Goal: Task Accomplishment & Management: Manage account settings

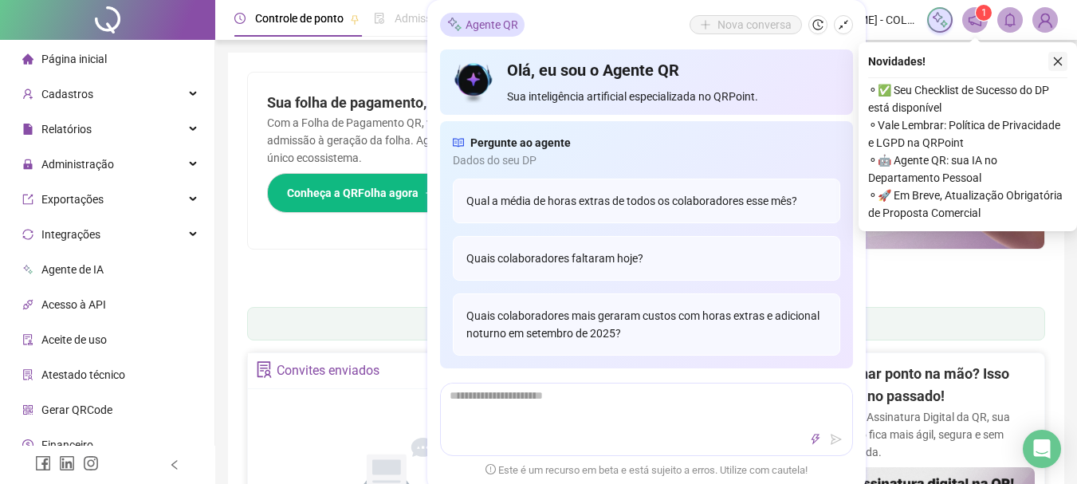
click at [1057, 57] on icon "close" at bounding box center [1057, 61] width 11 height 11
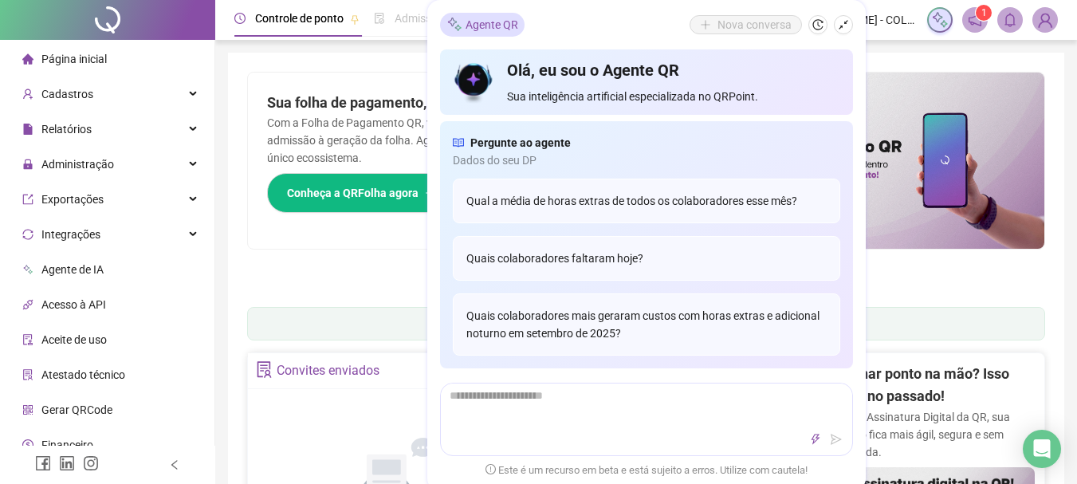
click at [287, 282] on ul "1 2 3 4 5 6 7" at bounding box center [646, 281] width 798 height 8
drag, startPoint x: 240, startPoint y: 284, endPoint x: 157, endPoint y: 287, distance: 82.9
click at [88, 164] on span "Administração" at bounding box center [77, 164] width 73 height 13
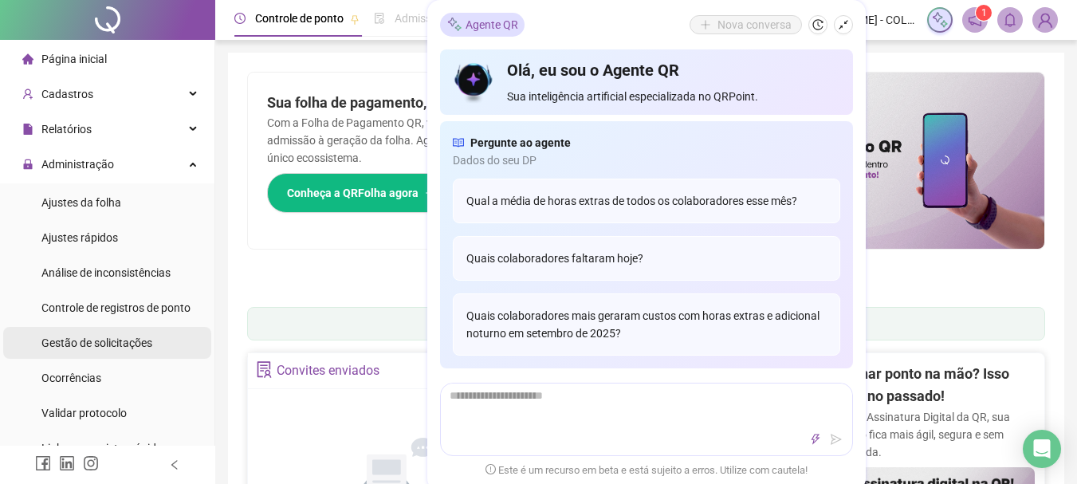
click at [60, 347] on span "Gestão de solicitações" at bounding box center [96, 342] width 111 height 13
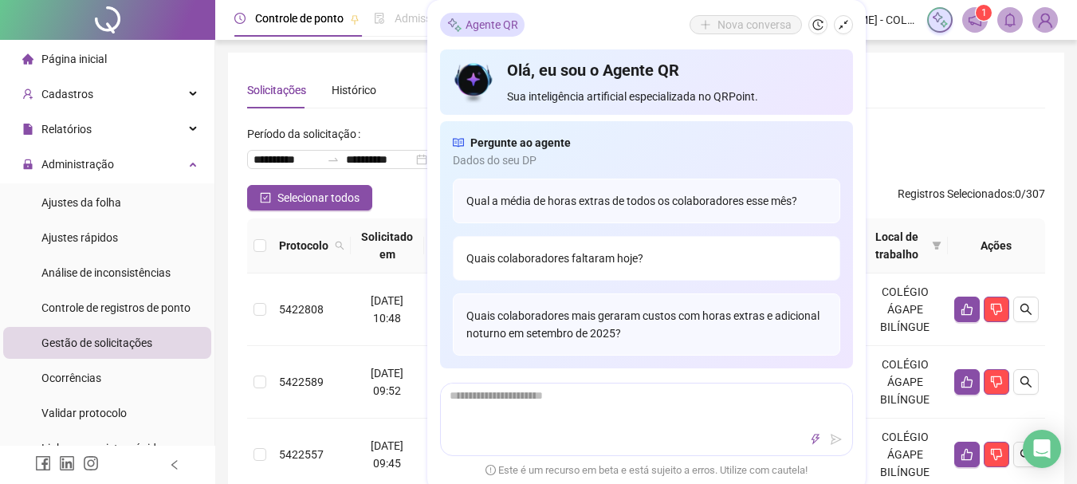
click at [604, 258] on div "Quais colaboradores faltaram hoje?" at bounding box center [646, 258] width 387 height 45
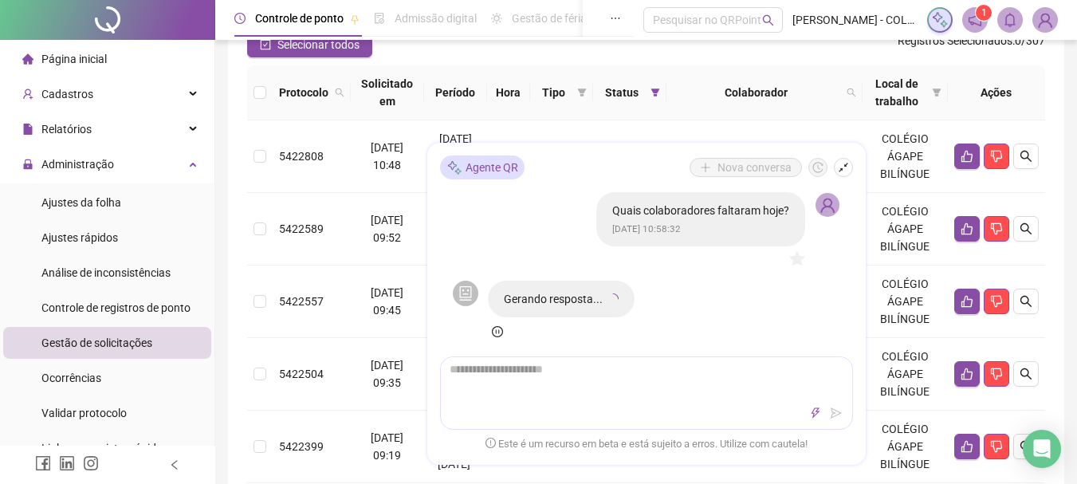
scroll to position [159, 0]
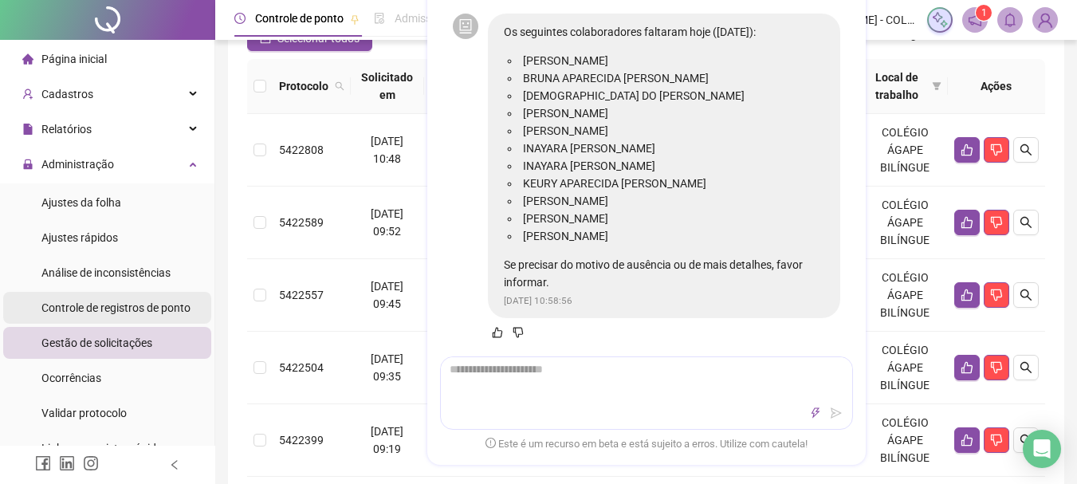
click at [149, 310] on span "Controle de registros de ponto" at bounding box center [115, 307] width 149 height 13
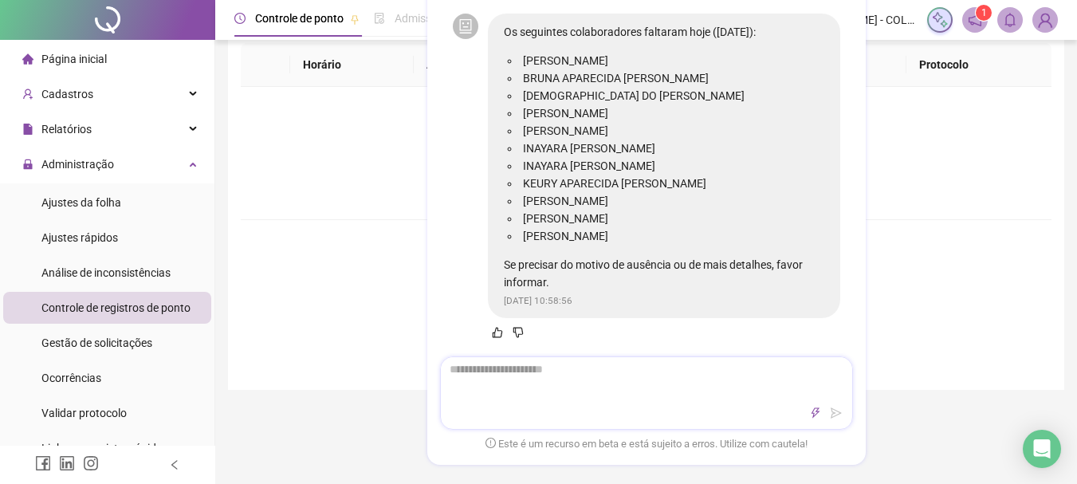
scroll to position [398, 0]
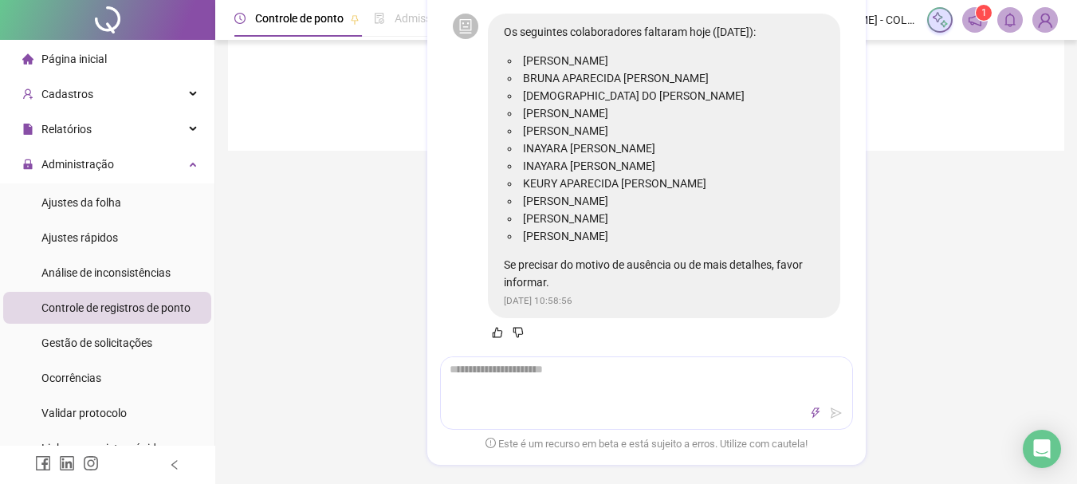
click at [722, 445] on span "Este é um recurso em beta e está sujeito a erros. Utilize com cautela!" at bounding box center [646, 444] width 322 height 16
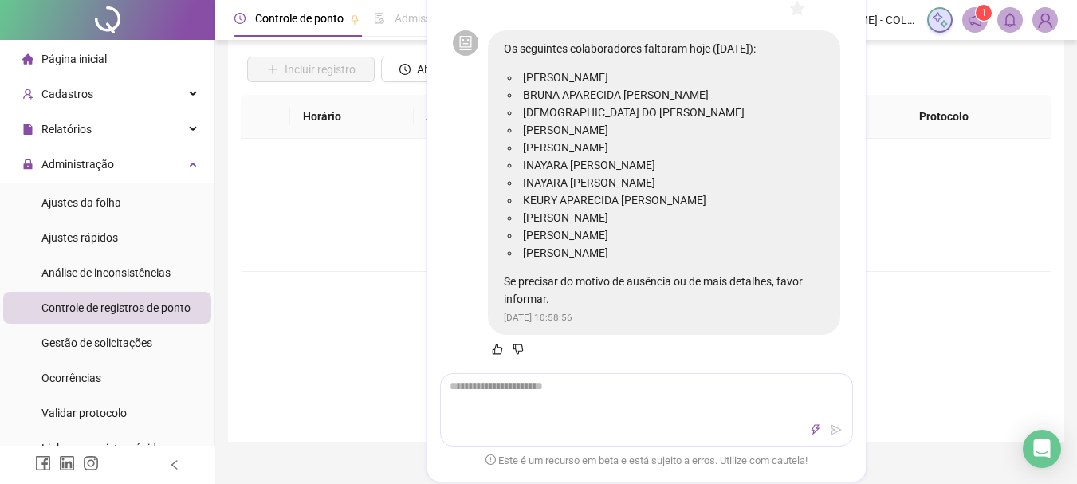
scroll to position [0, 0]
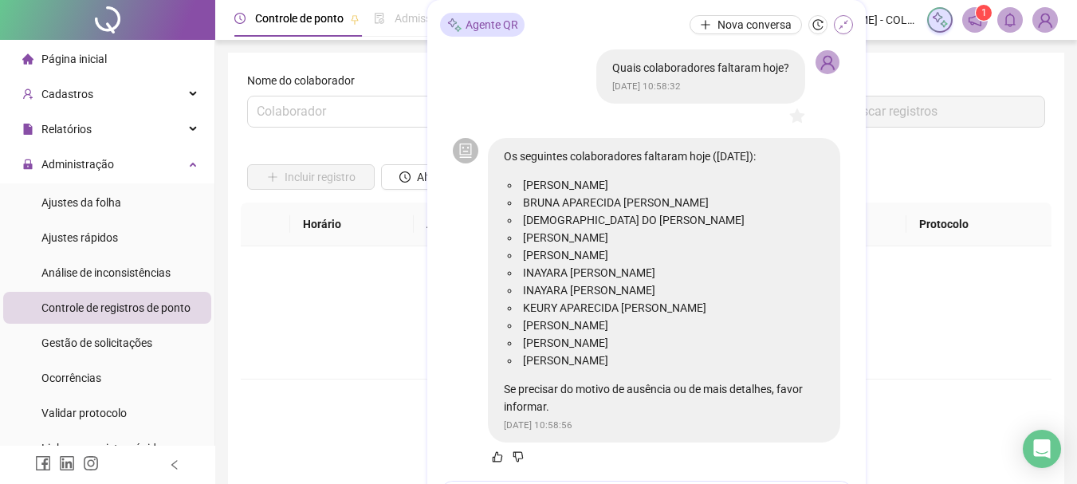
click at [840, 21] on icon "shrink" at bounding box center [842, 24] width 11 height 11
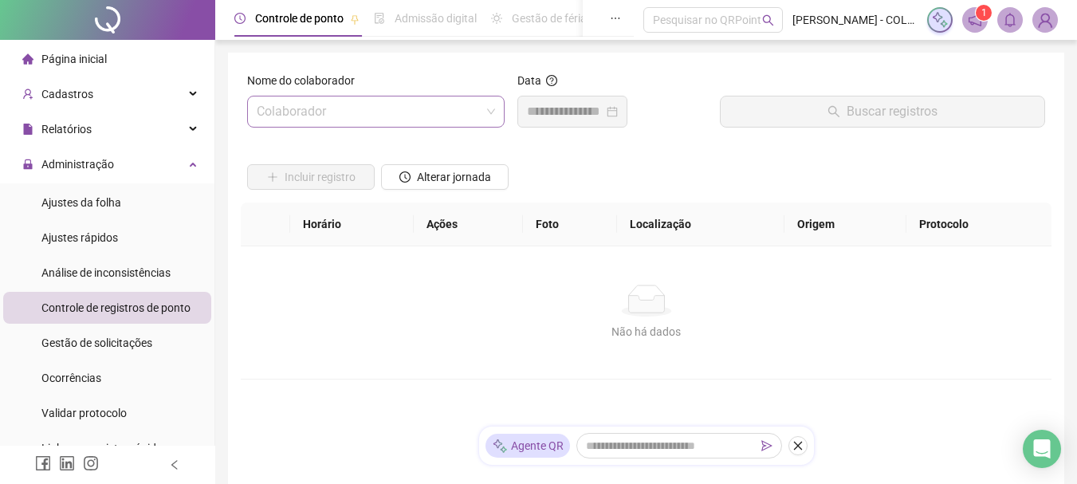
click at [348, 117] on input "search" at bounding box center [369, 111] width 224 height 30
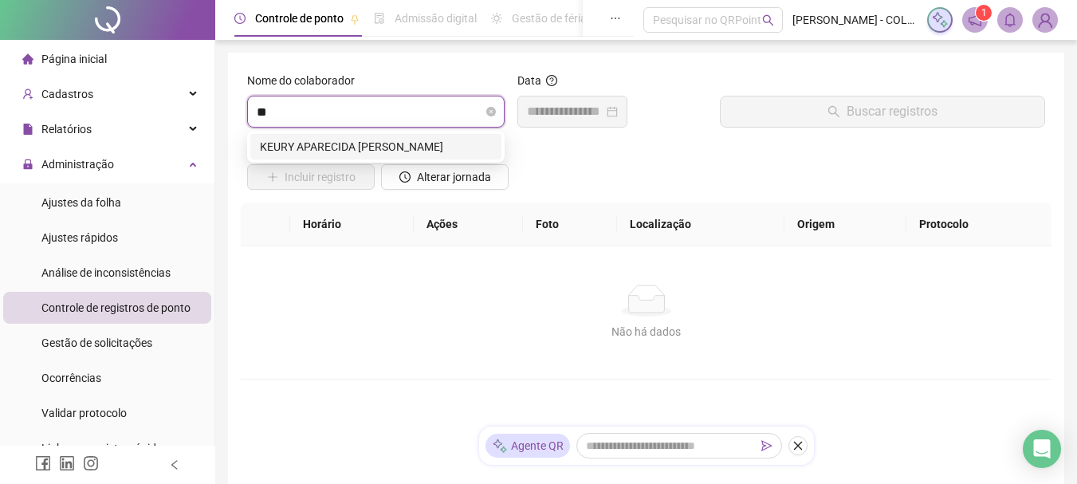
type input "***"
click at [333, 145] on div "KEURY APARECIDA [PERSON_NAME]" at bounding box center [376, 147] width 232 height 18
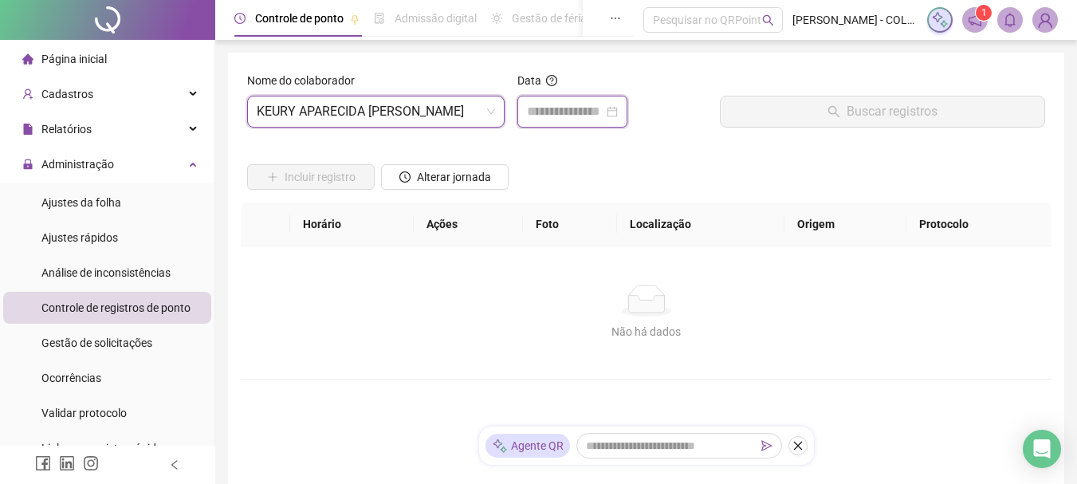
click at [563, 118] on input at bounding box center [565, 111] width 76 height 19
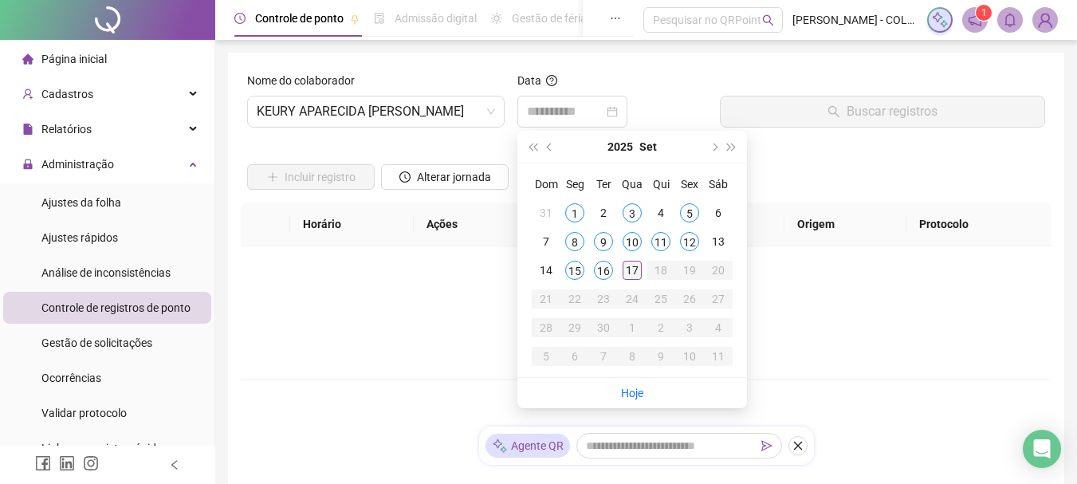
click at [626, 271] on div "17" at bounding box center [631, 270] width 19 height 19
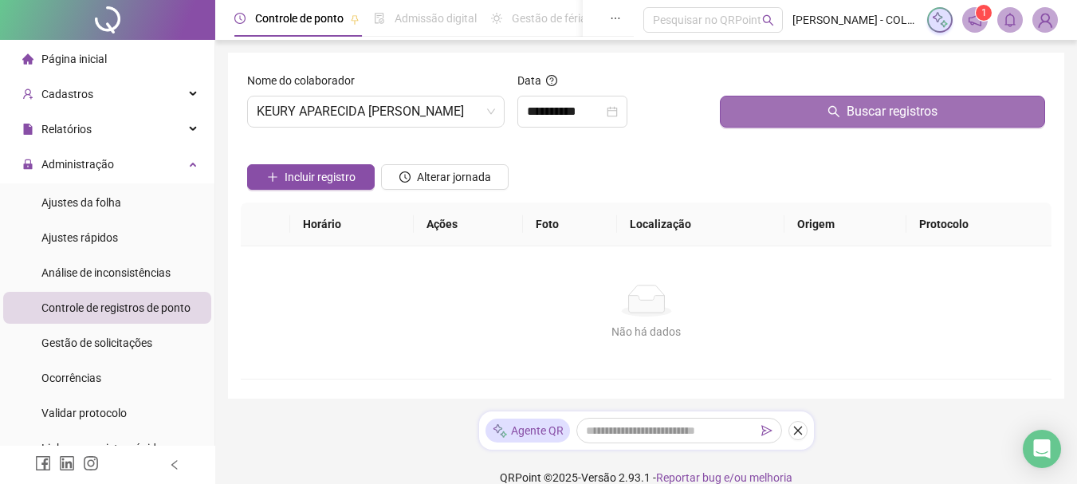
click at [769, 118] on button "Buscar registros" at bounding box center [882, 112] width 325 height 32
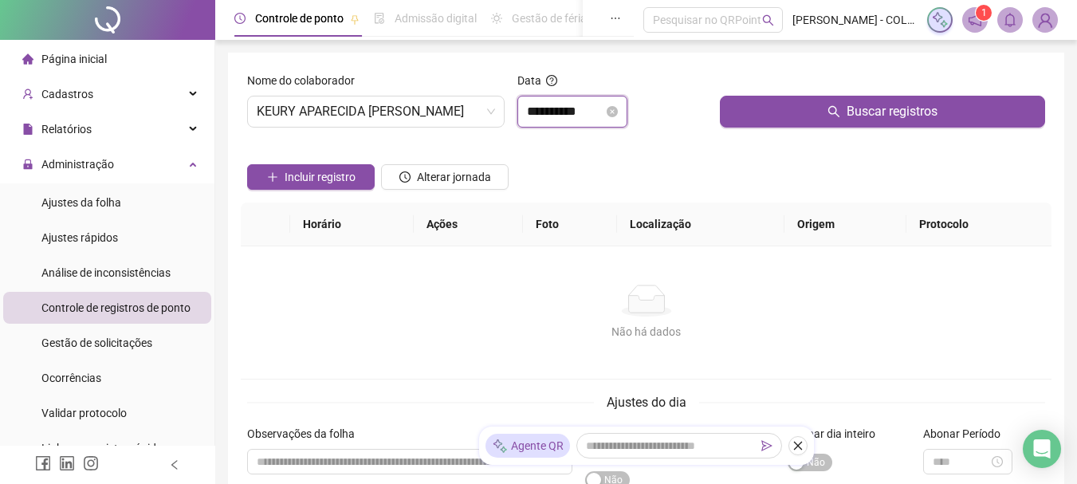
click at [603, 106] on input "**********" at bounding box center [565, 111] width 76 height 19
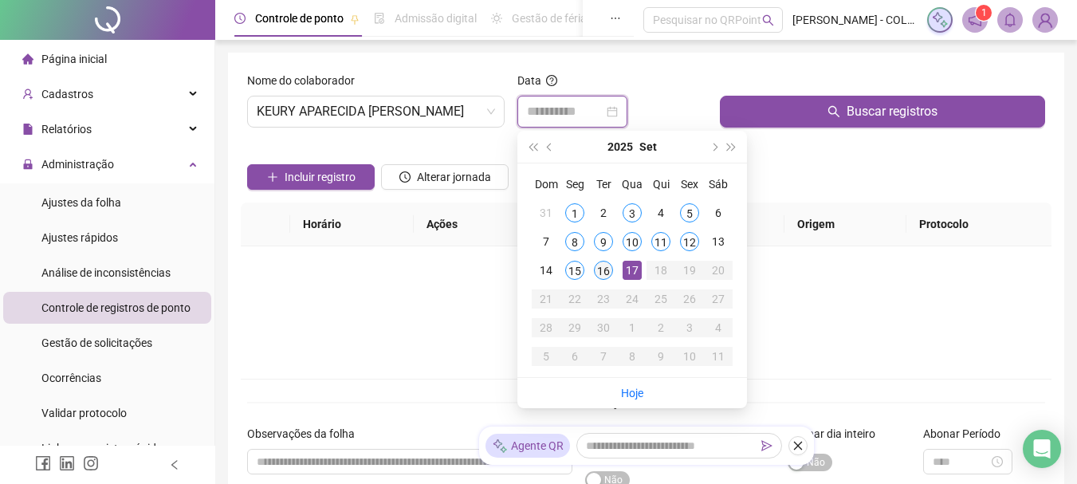
type input "**********"
click at [596, 268] on div "16" at bounding box center [603, 270] width 19 height 19
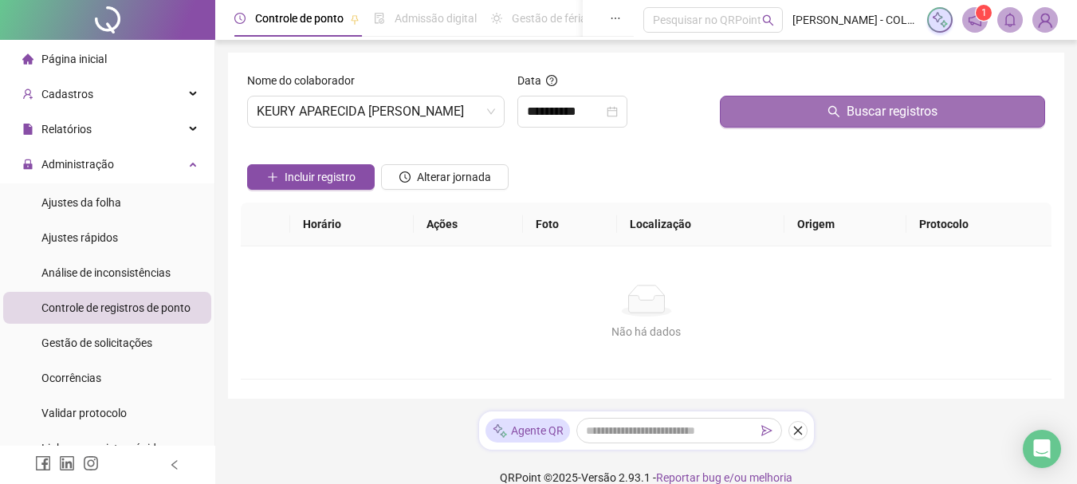
click at [746, 124] on button "Buscar registros" at bounding box center [882, 112] width 325 height 32
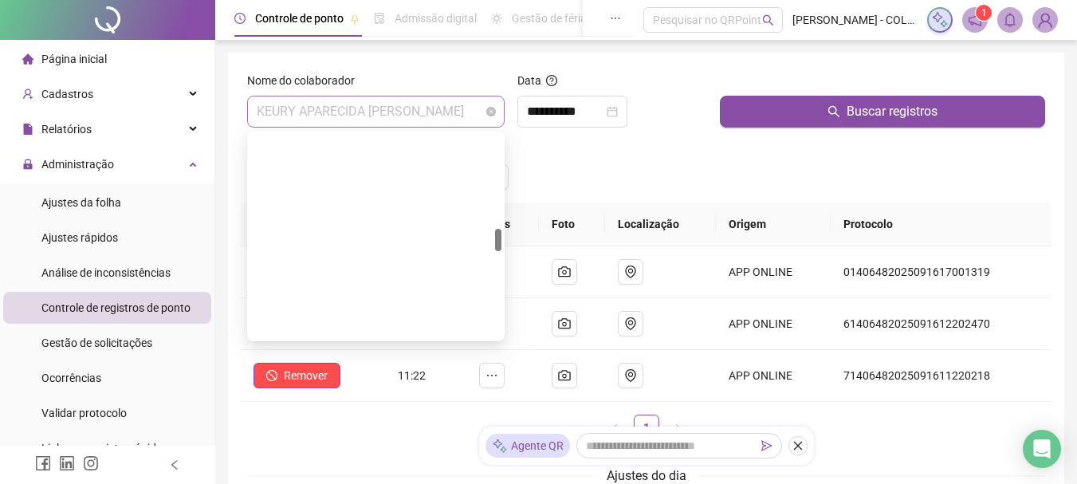
scroll to position [867, 0]
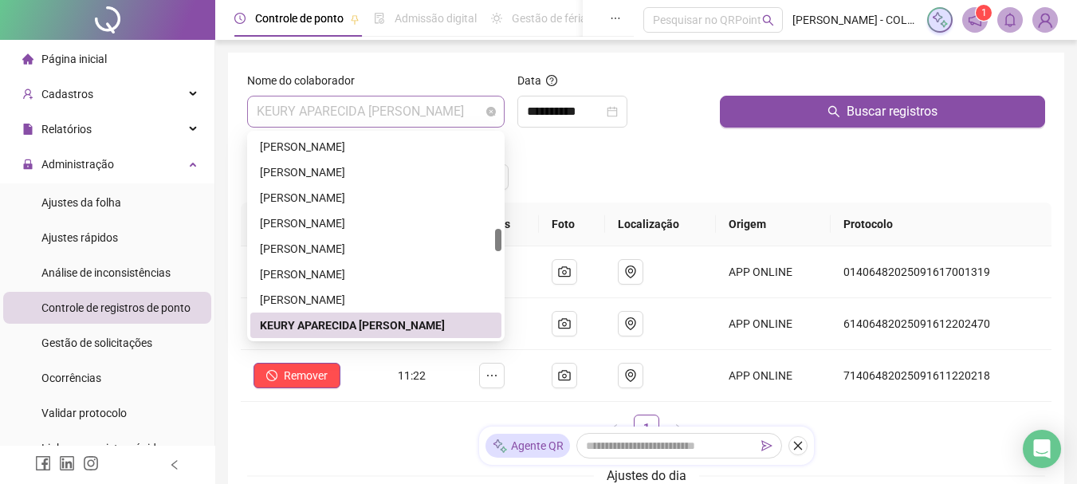
click at [474, 117] on span "KEURY APARECIDA [PERSON_NAME]" at bounding box center [376, 111] width 238 height 30
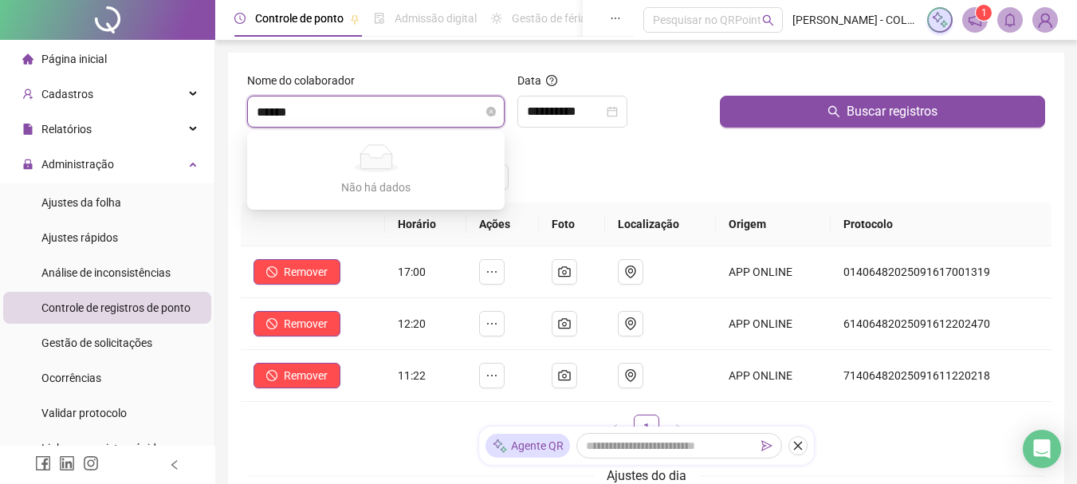
click at [337, 112] on input "******" at bounding box center [369, 111] width 224 height 30
type input "**"
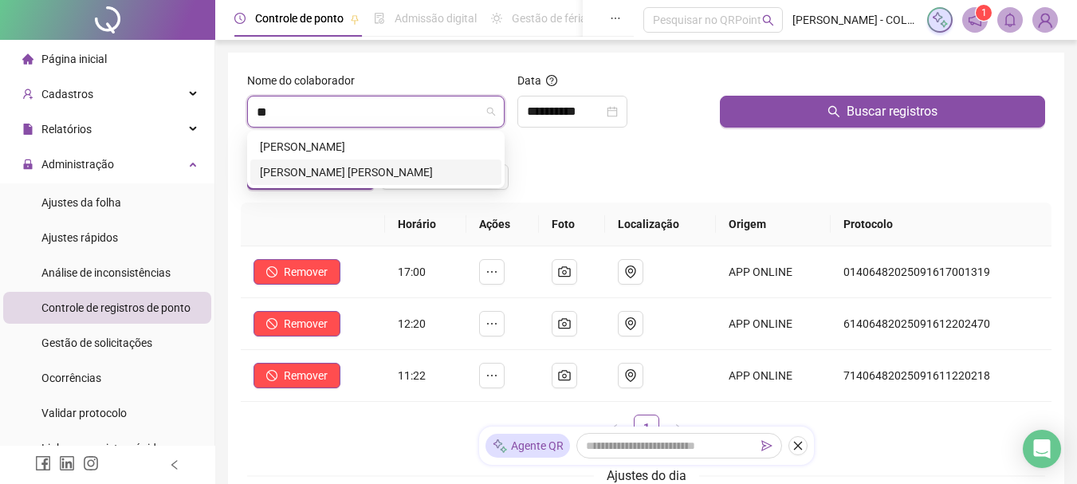
click at [327, 166] on div "[PERSON_NAME] [PERSON_NAME]" at bounding box center [376, 172] width 232 height 18
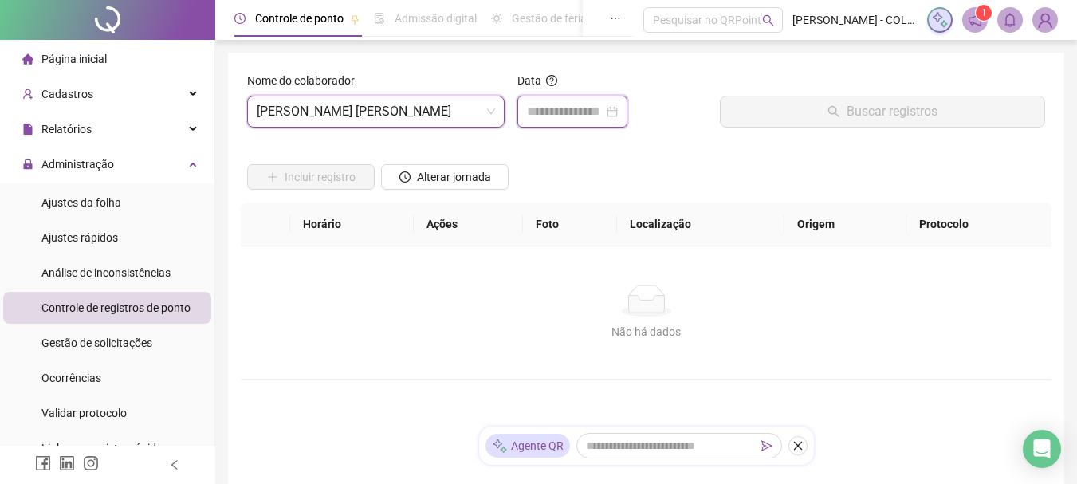
click at [584, 108] on input at bounding box center [565, 111] width 76 height 19
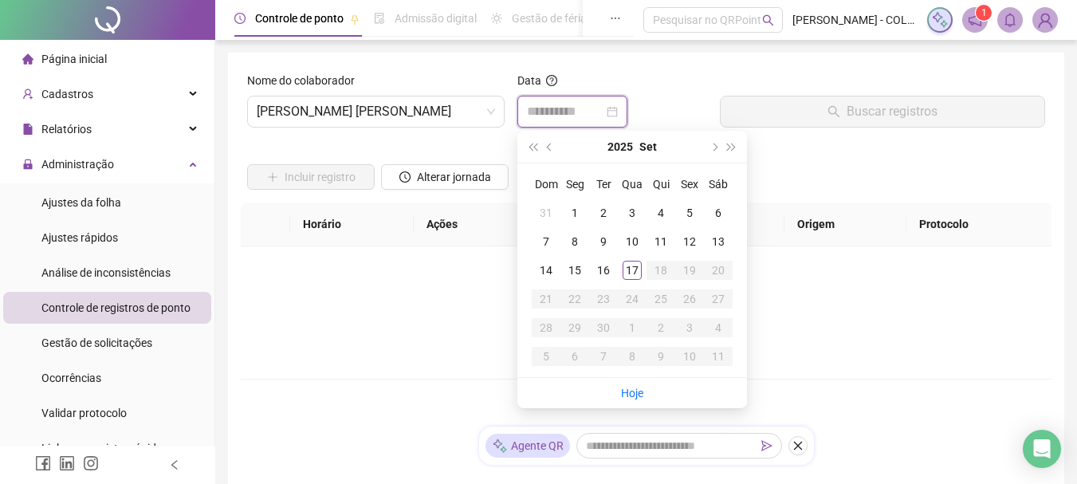
type input "**********"
click at [632, 243] on div "10" at bounding box center [631, 241] width 19 height 19
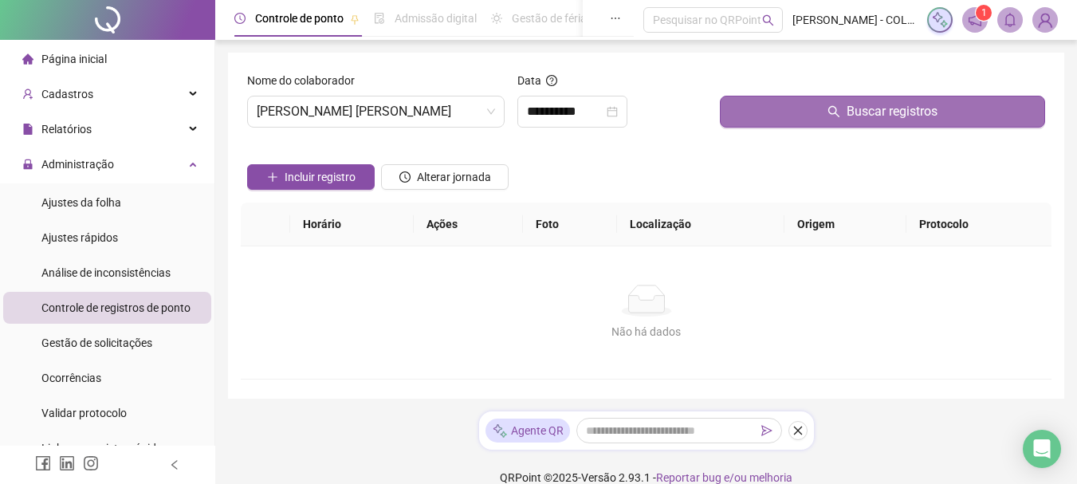
click at [757, 111] on button "Buscar registros" at bounding box center [882, 112] width 325 height 32
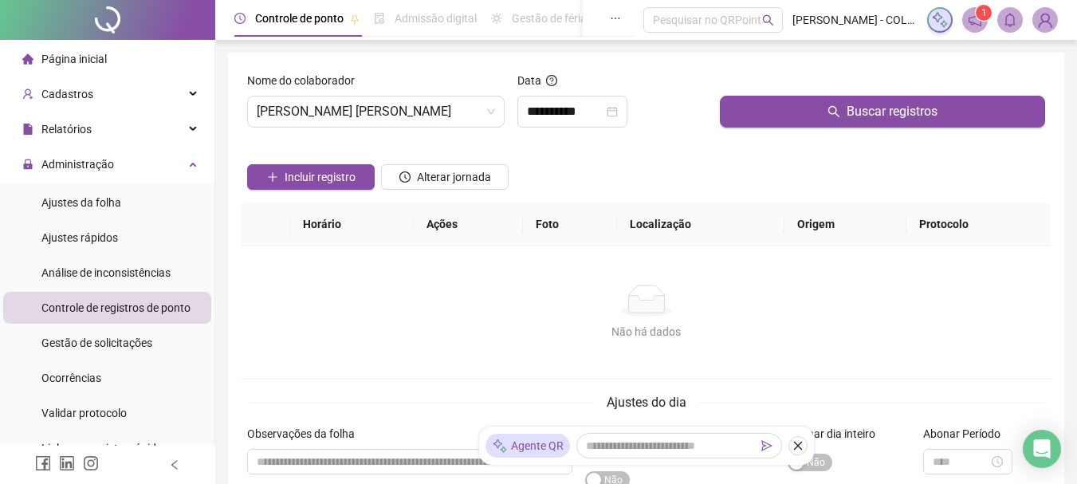
click at [62, 61] on span "Página inicial" at bounding box center [73, 59] width 65 height 13
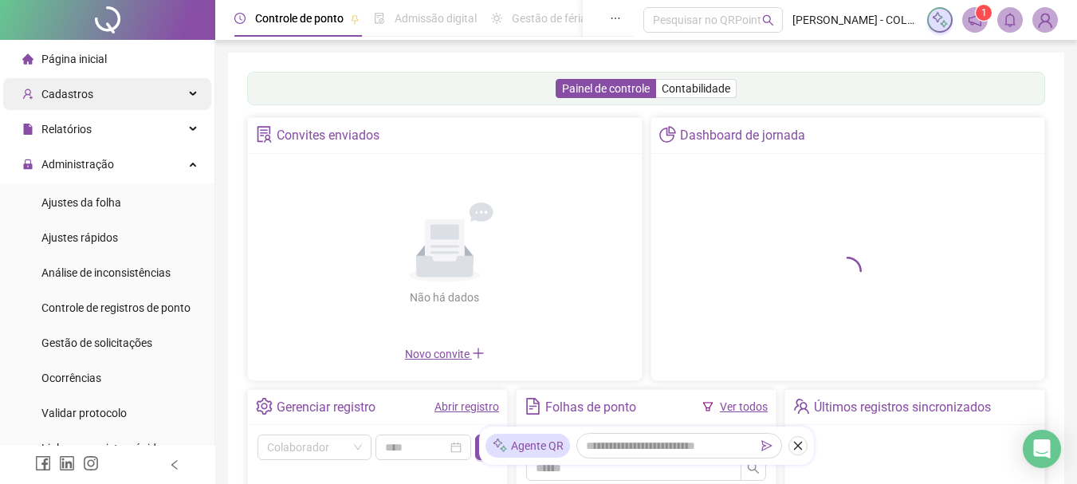
click at [70, 89] on span "Cadastros" at bounding box center [67, 94] width 52 height 13
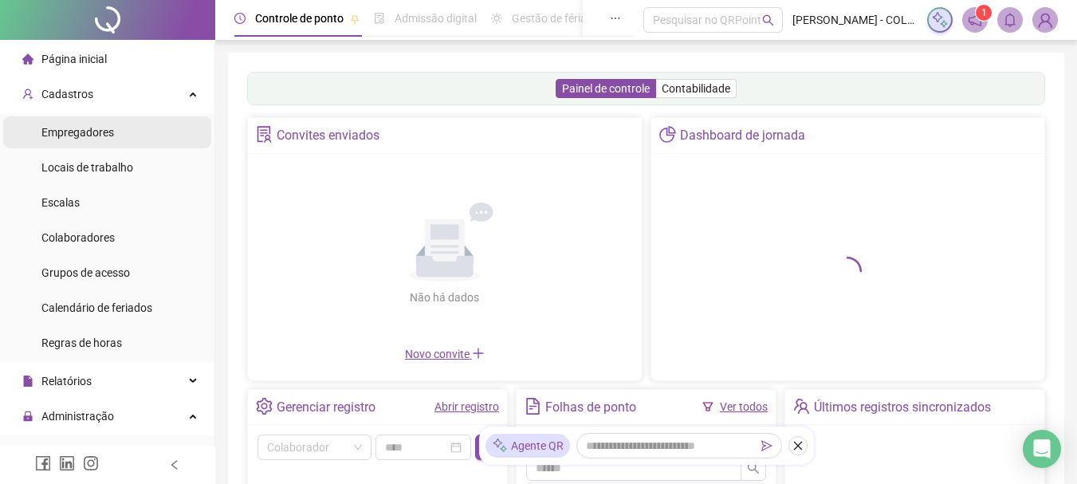
click at [80, 135] on span "Empregadores" at bounding box center [77, 132] width 73 height 13
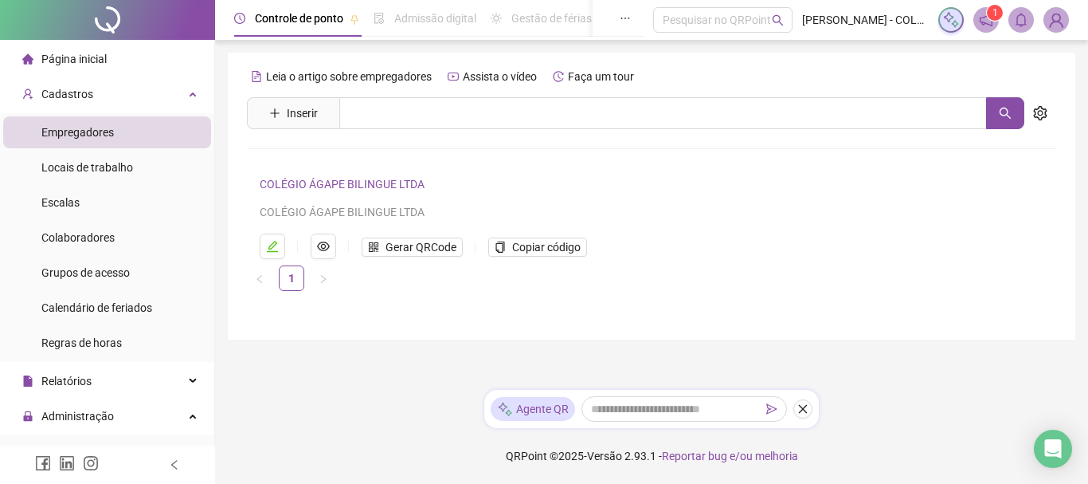
click at [365, 182] on link "COLÉGIO ÁGAPE BILINGUE LTDA" at bounding box center [342, 184] width 165 height 13
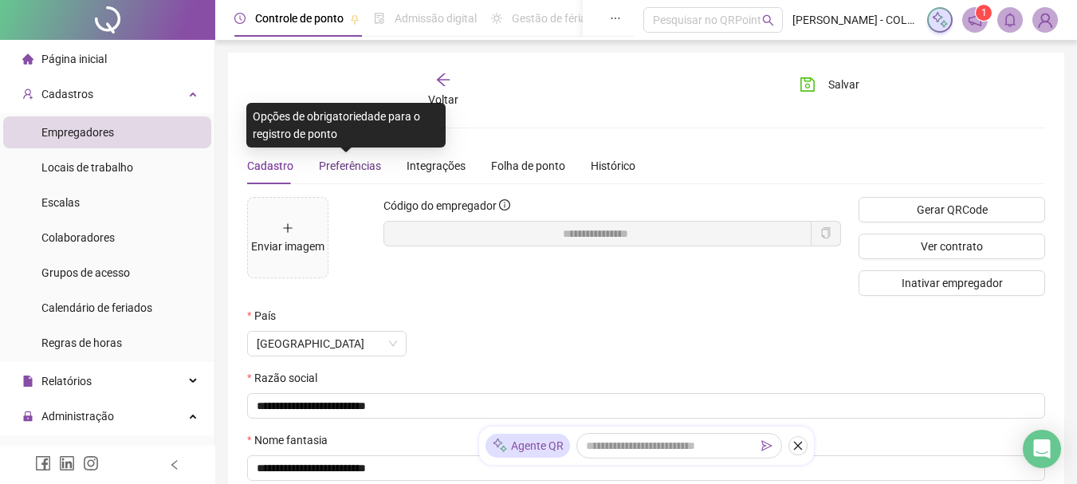
click at [339, 163] on span "Preferências" at bounding box center [350, 165] width 62 height 13
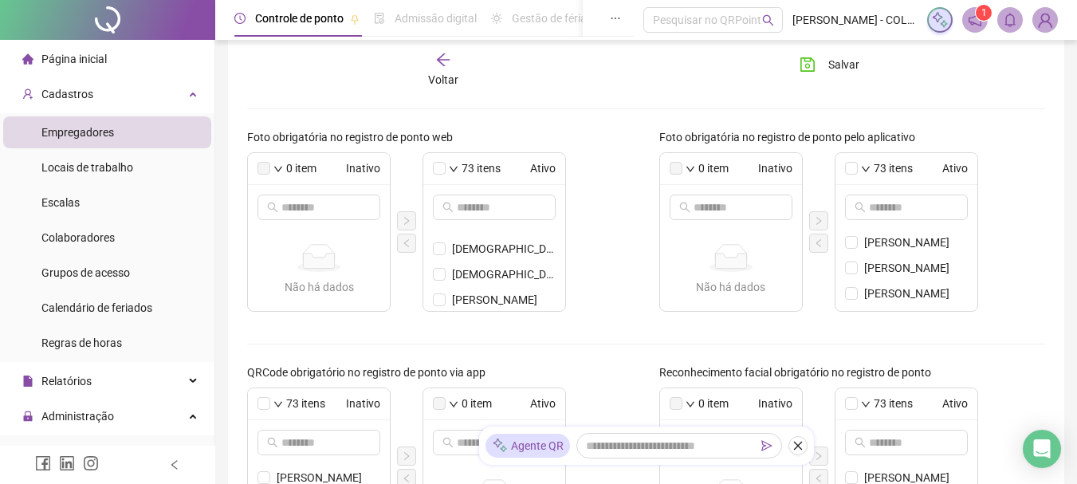
scroll to position [398, 0]
click at [453, 300] on span "[PERSON_NAME] [PERSON_NAME]" at bounding box center [504, 303] width 104 height 18
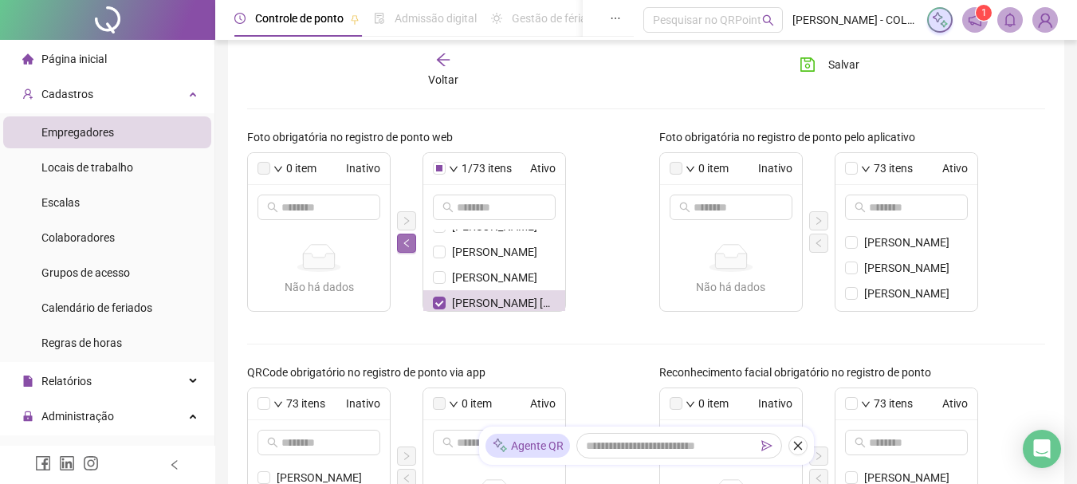
click at [406, 241] on icon "left" at bounding box center [405, 242] width 5 height 8
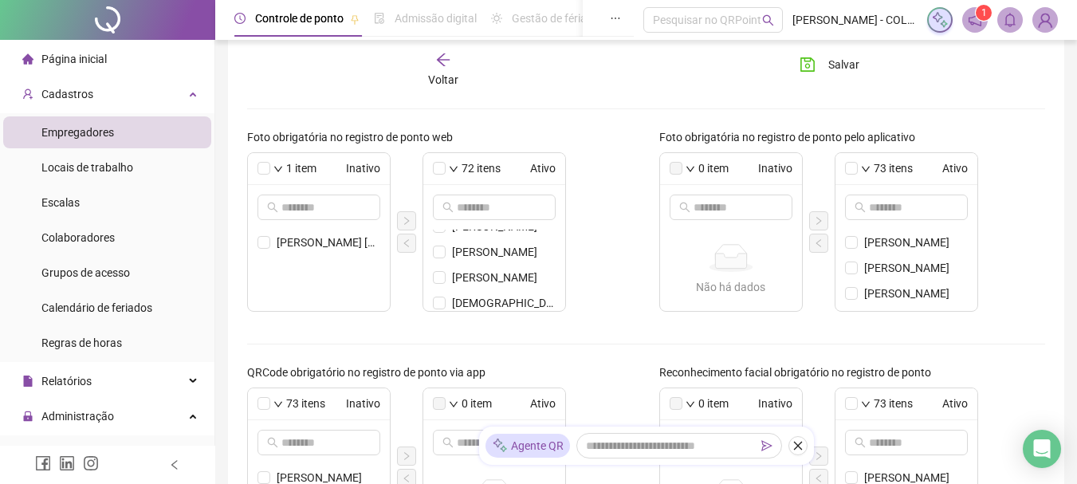
click at [629, 322] on div "Foto obrigatória no registro de ponto web 1 item Inativo [PERSON_NAME] [PERSON_…" at bounding box center [440, 226] width 412 height 196
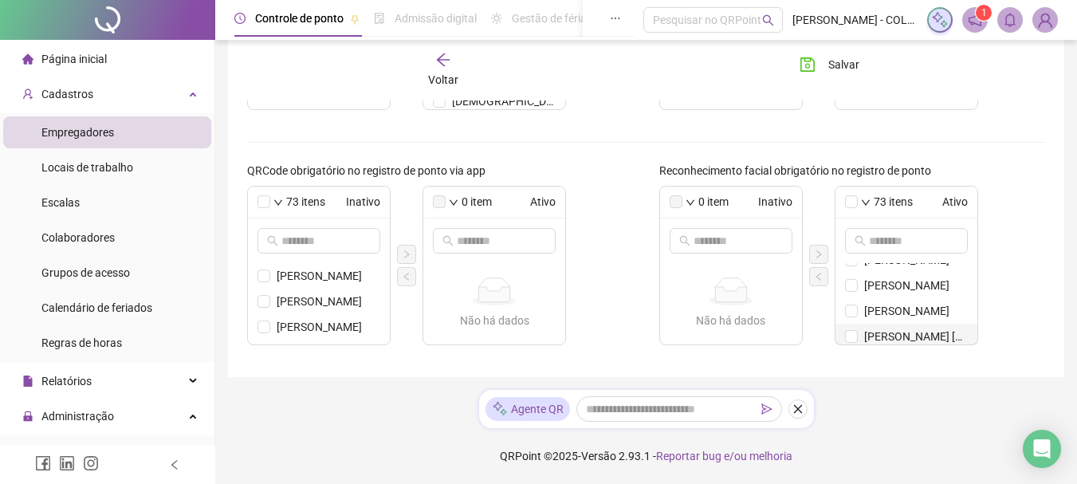
click at [872, 336] on span "[PERSON_NAME] [PERSON_NAME]" at bounding box center [916, 336] width 104 height 18
click at [814, 272] on icon "left" at bounding box center [819, 277] width 10 height 10
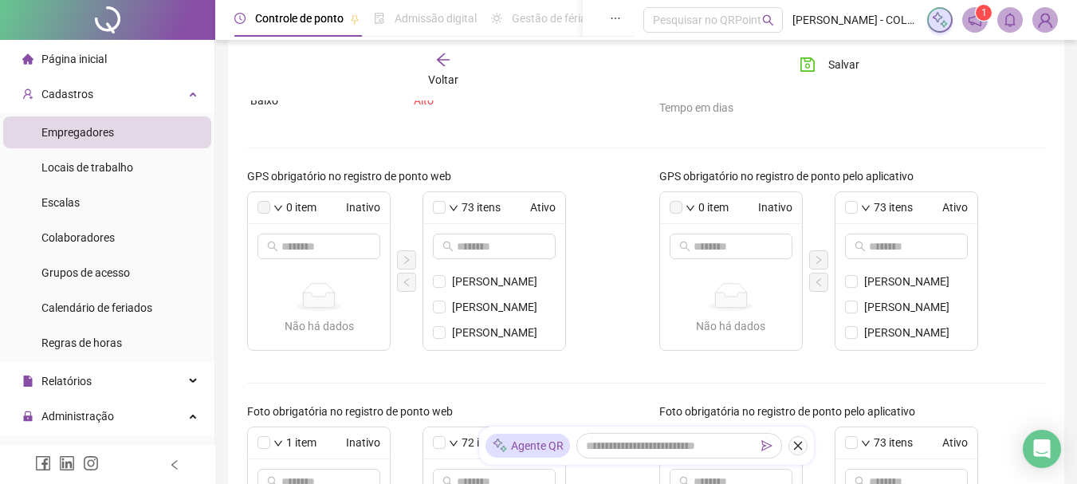
scroll to position [122, 0]
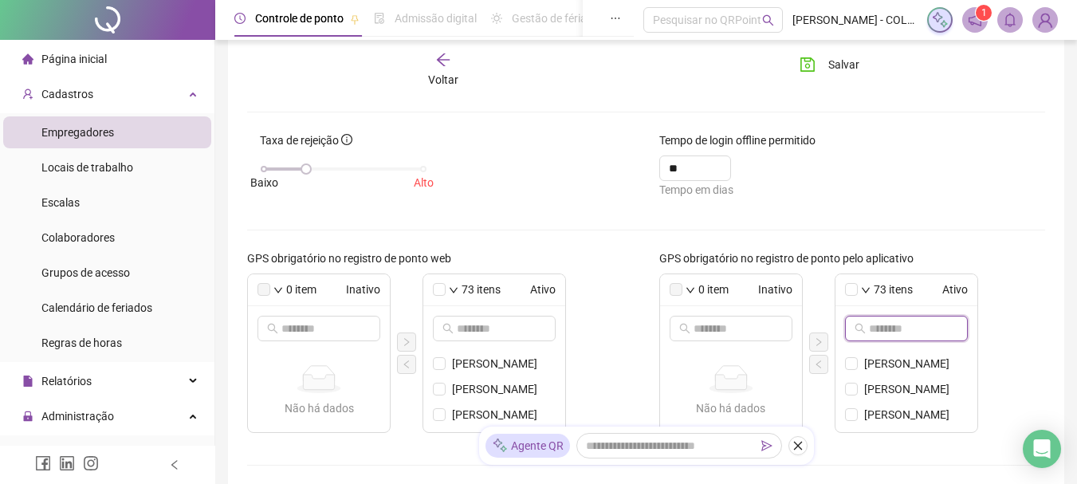
click at [924, 327] on input "text" at bounding box center [907, 329] width 76 height 18
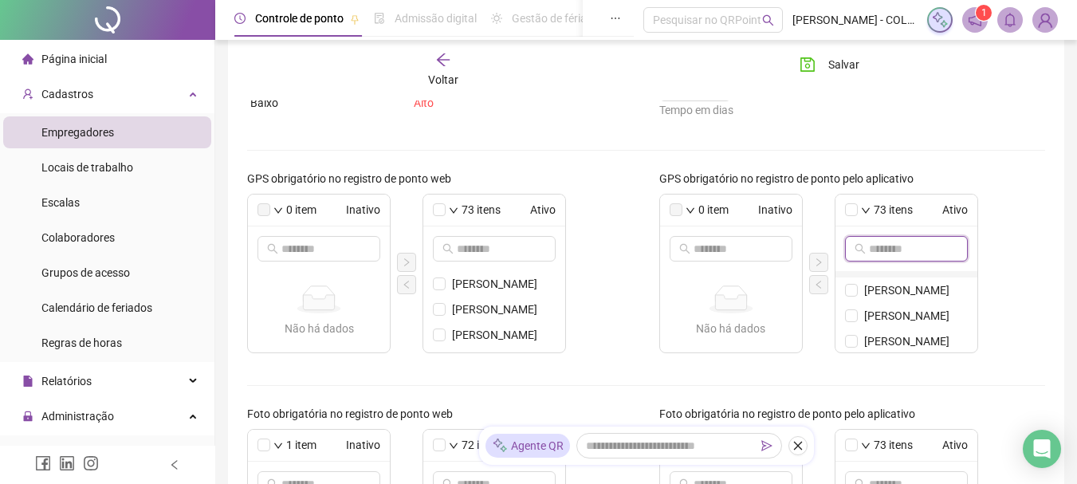
scroll to position [398, 0]
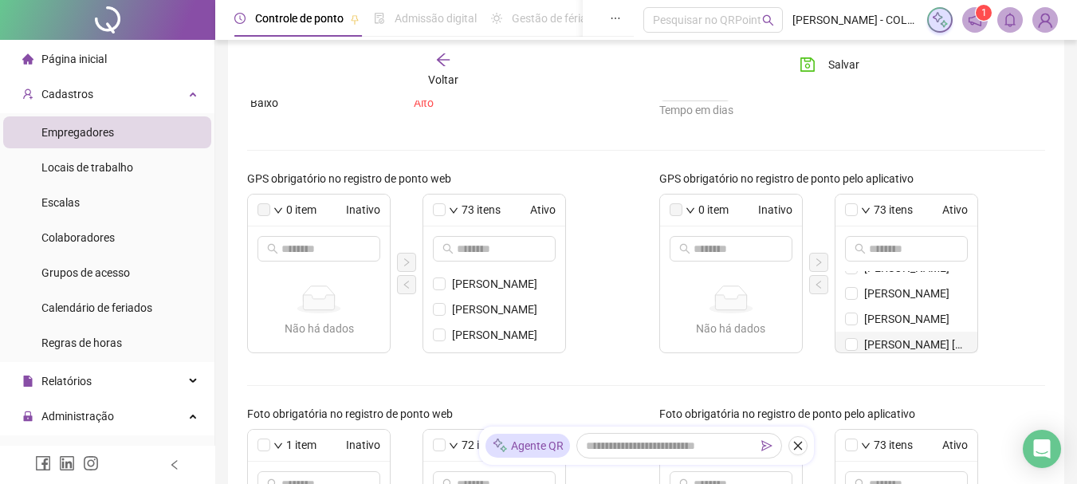
click at [893, 336] on span "[PERSON_NAME] [PERSON_NAME]" at bounding box center [916, 344] width 104 height 18
click at [814, 280] on icon "left" at bounding box center [819, 285] width 10 height 10
click at [532, 246] on input "text" at bounding box center [495, 249] width 76 height 18
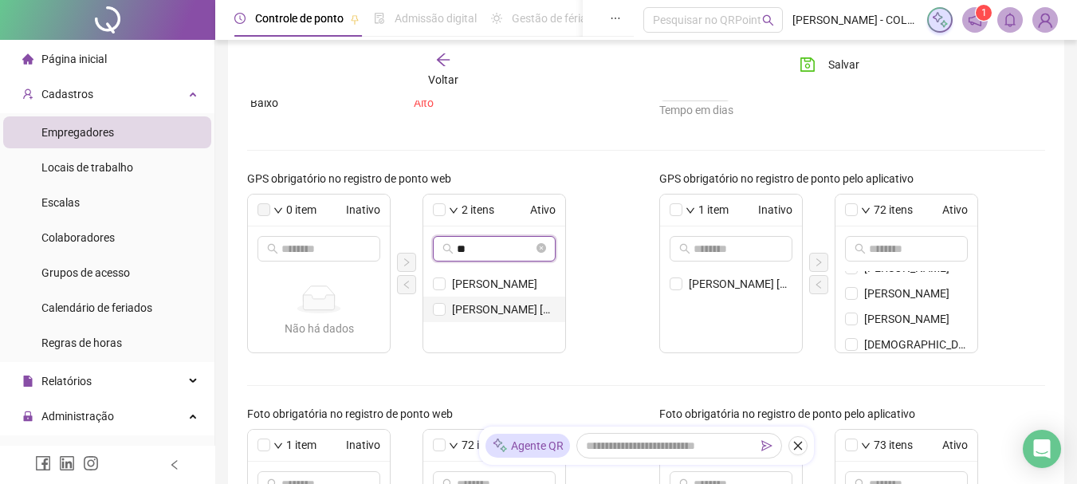
type input "**"
click at [474, 309] on span "[PERSON_NAME] [PERSON_NAME]" at bounding box center [504, 309] width 104 height 18
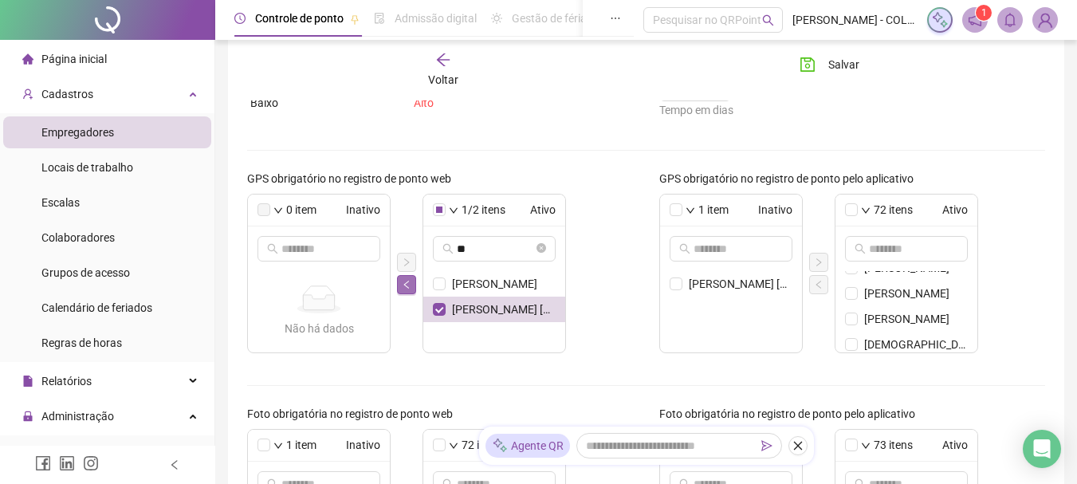
click at [405, 287] on icon "left" at bounding box center [407, 285] width 10 height 10
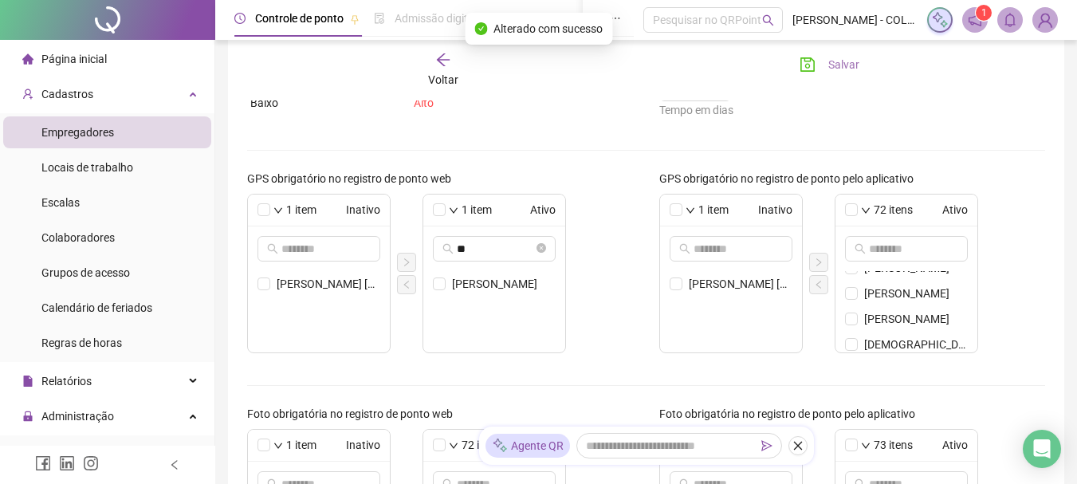
click at [834, 62] on span "Salvar" at bounding box center [843, 65] width 31 height 18
